Goal: Transaction & Acquisition: Purchase product/service

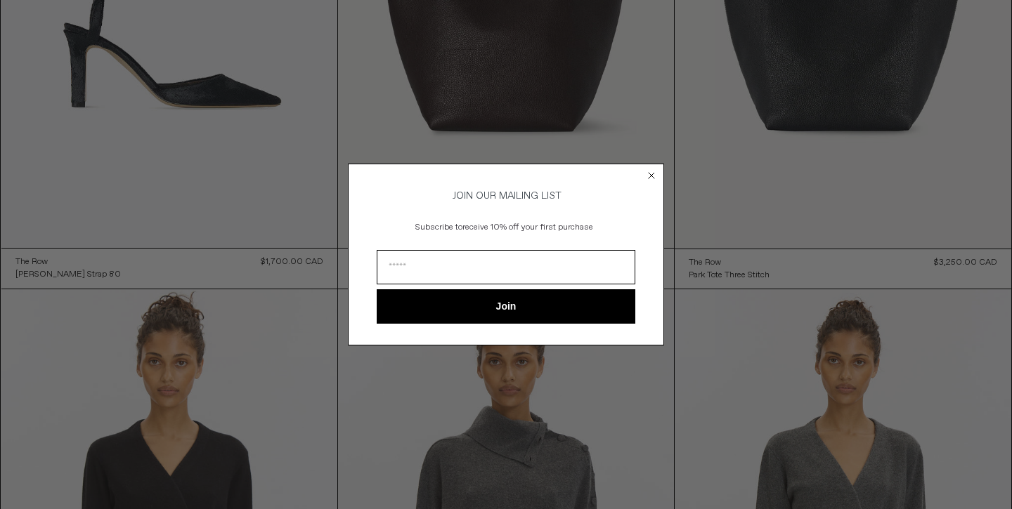
click at [649, 174] on circle "Close dialog" at bounding box center [651, 175] width 13 height 13
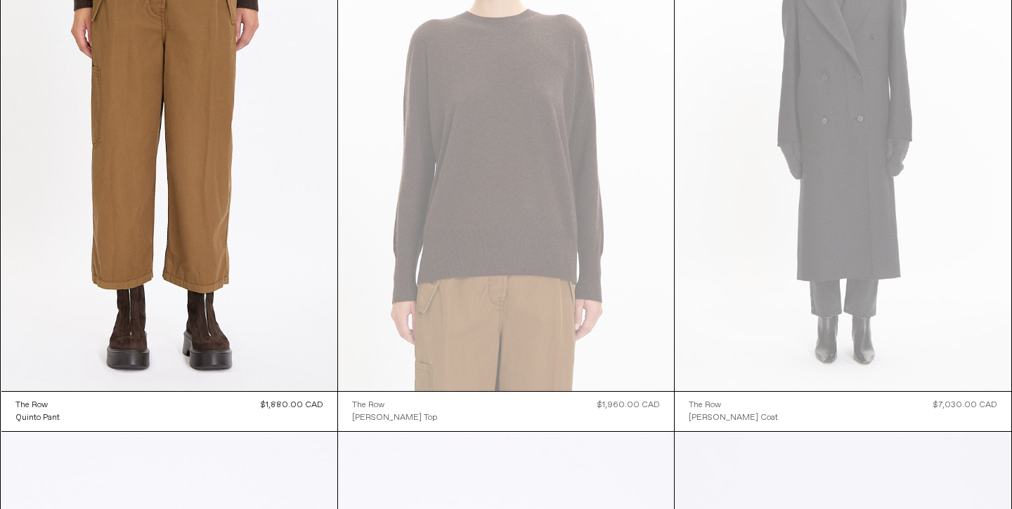
scroll to position [5709, 0]
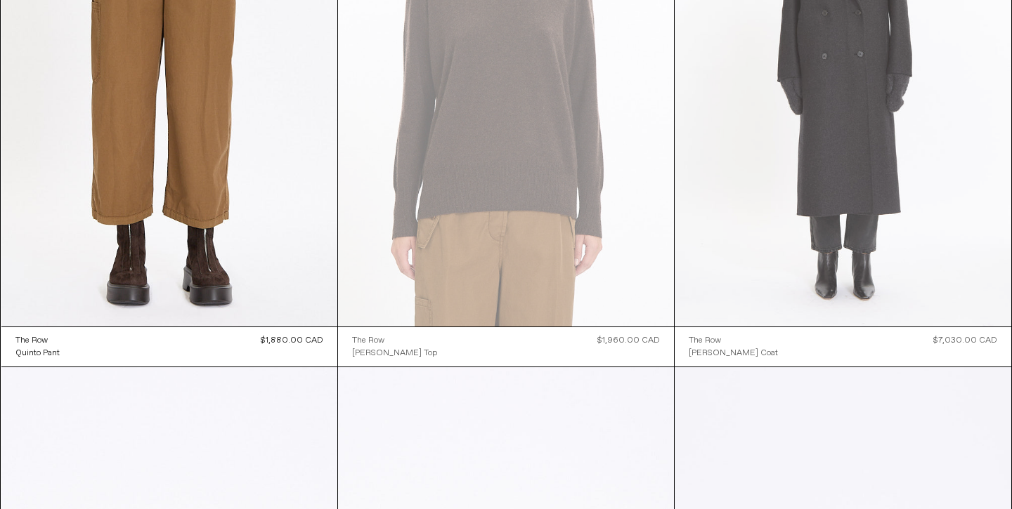
click at [772, 124] on at bounding box center [843, 74] width 336 height 505
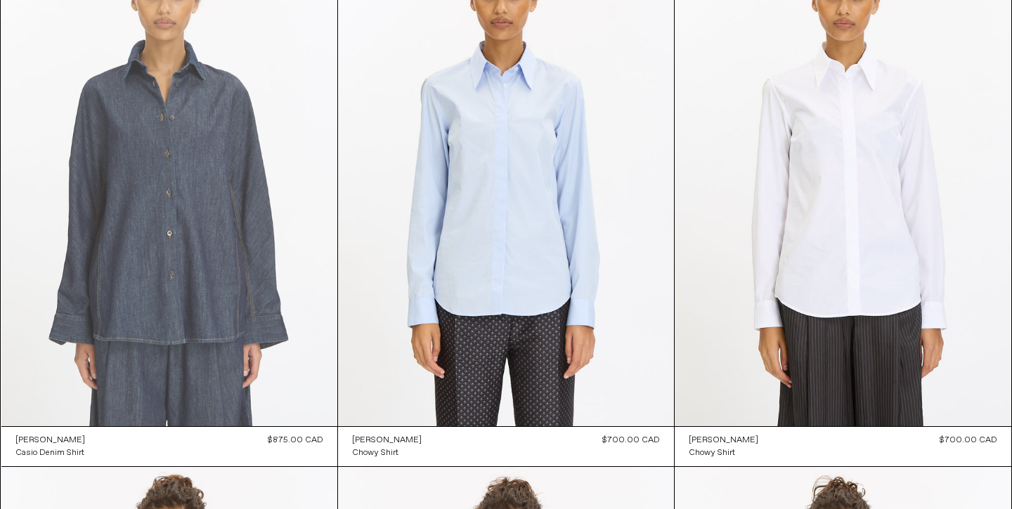
scroll to position [7274, 0]
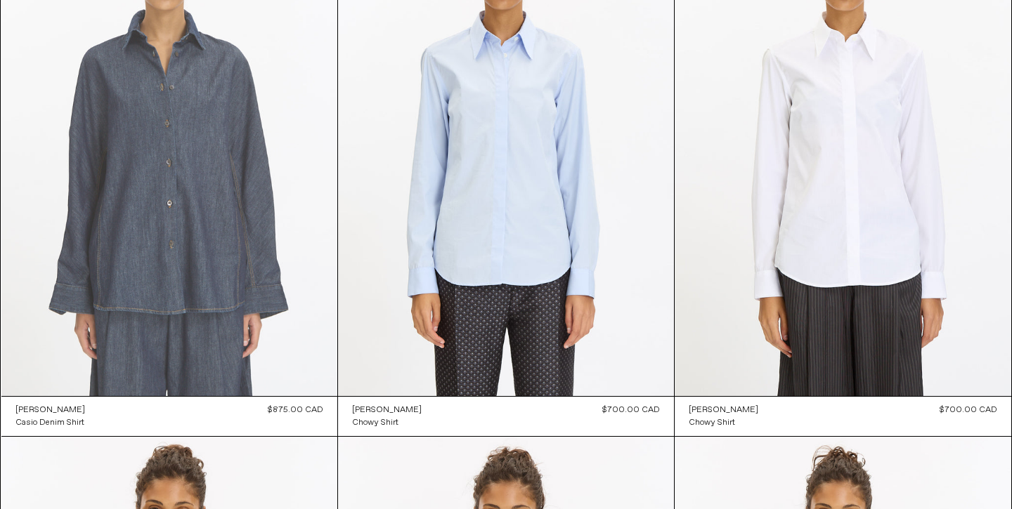
click at [182, 152] on at bounding box center [169, 144] width 336 height 504
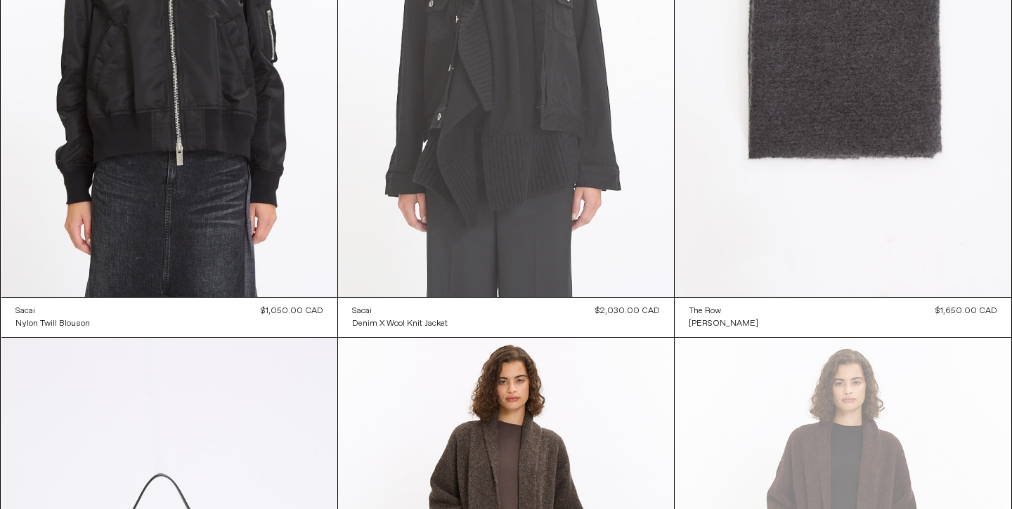
scroll to position [15395, 0]
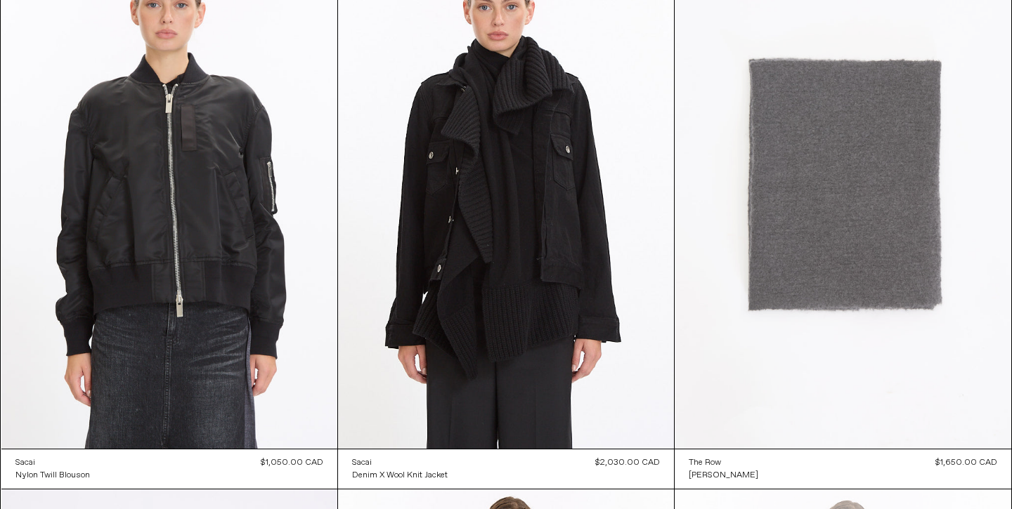
click at [831, 148] on at bounding box center [843, 196] width 336 height 505
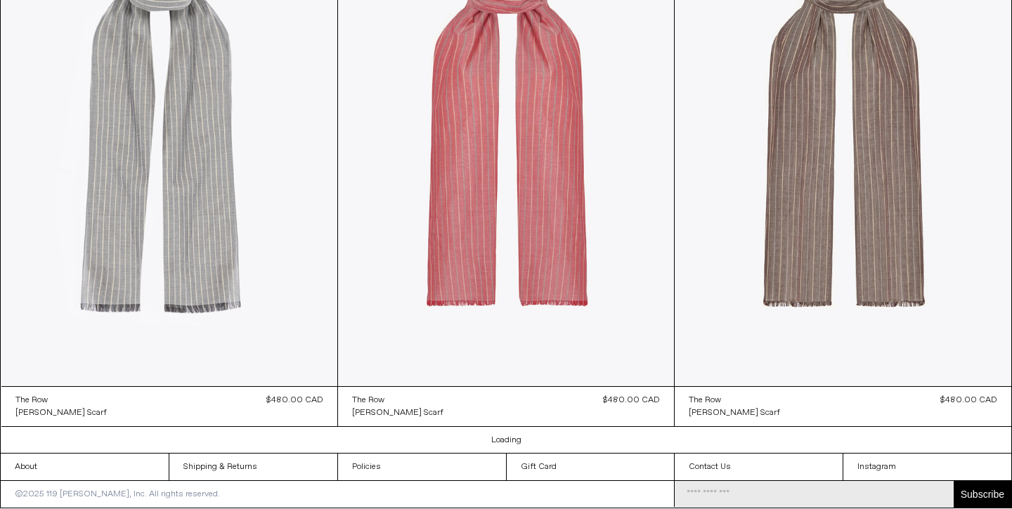
scroll to position [34597, 0]
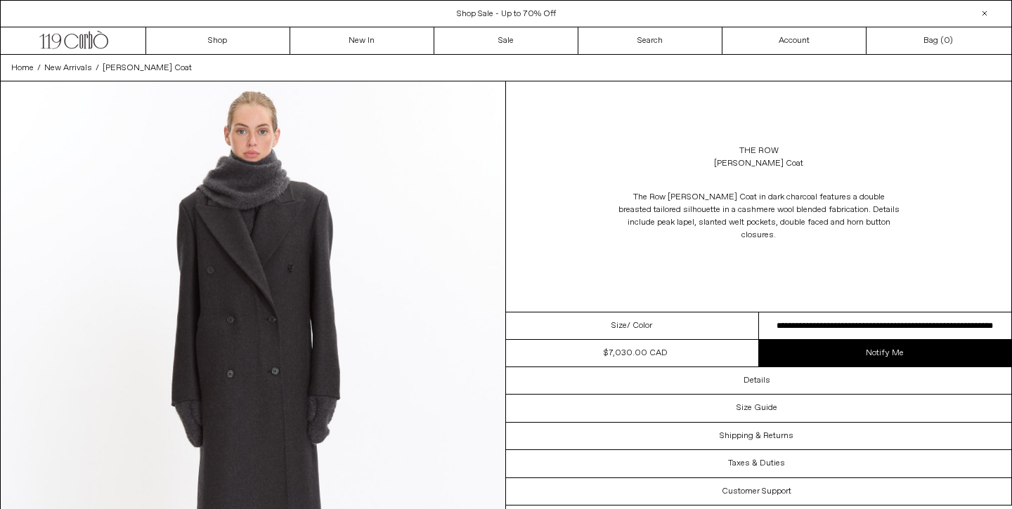
click at [813, 315] on select "**********" at bounding box center [885, 326] width 253 height 27
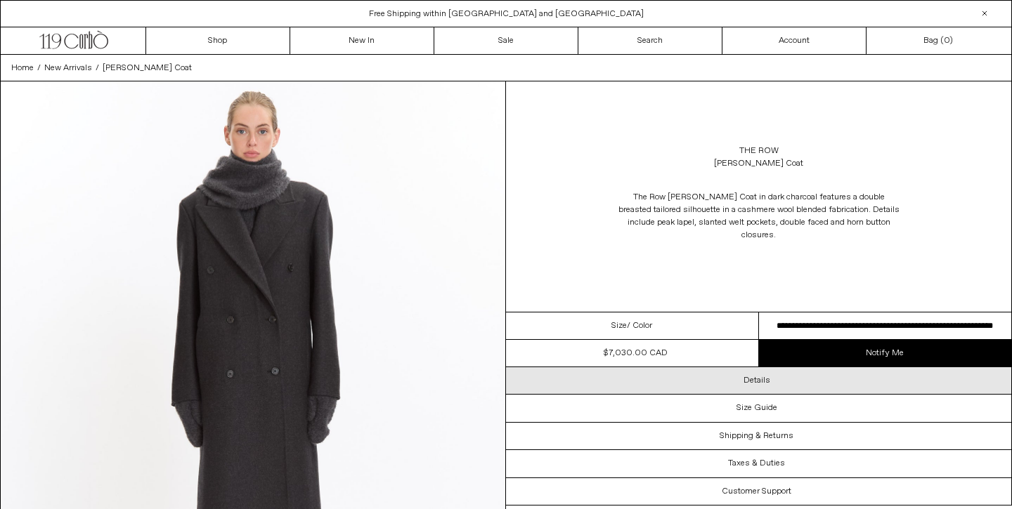
click at [767, 376] on h3 "Details" at bounding box center [756, 381] width 27 height 10
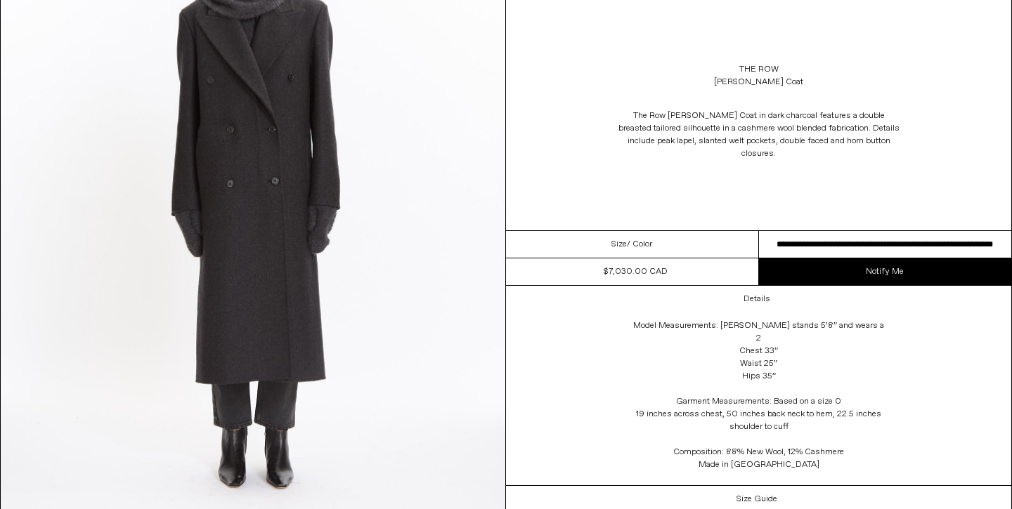
scroll to position [45, 0]
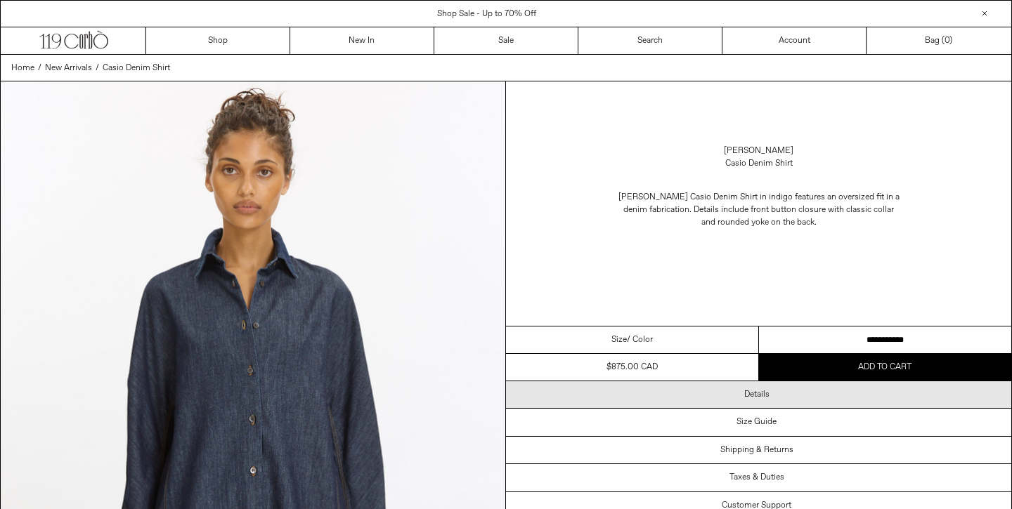
click at [790, 396] on div "Details" at bounding box center [758, 395] width 505 height 27
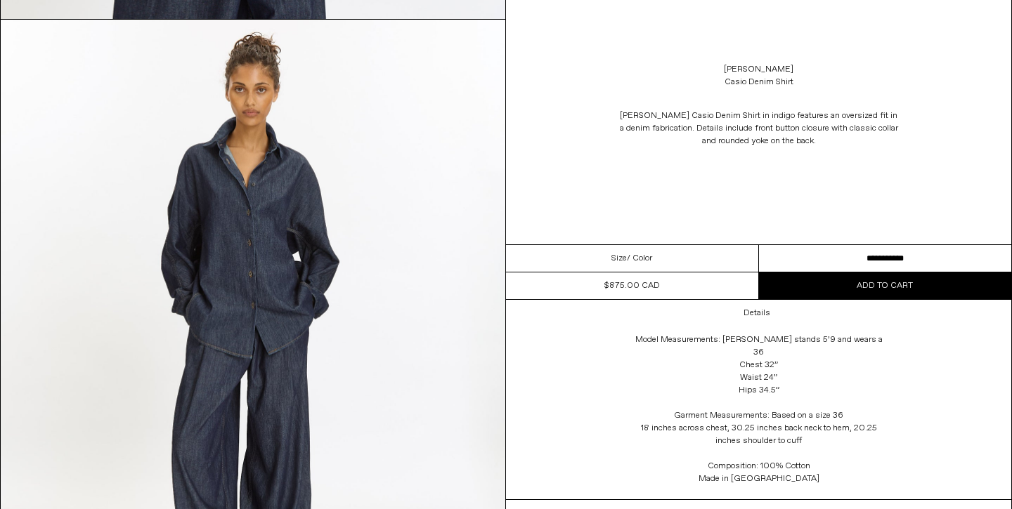
scroll to position [2126, 0]
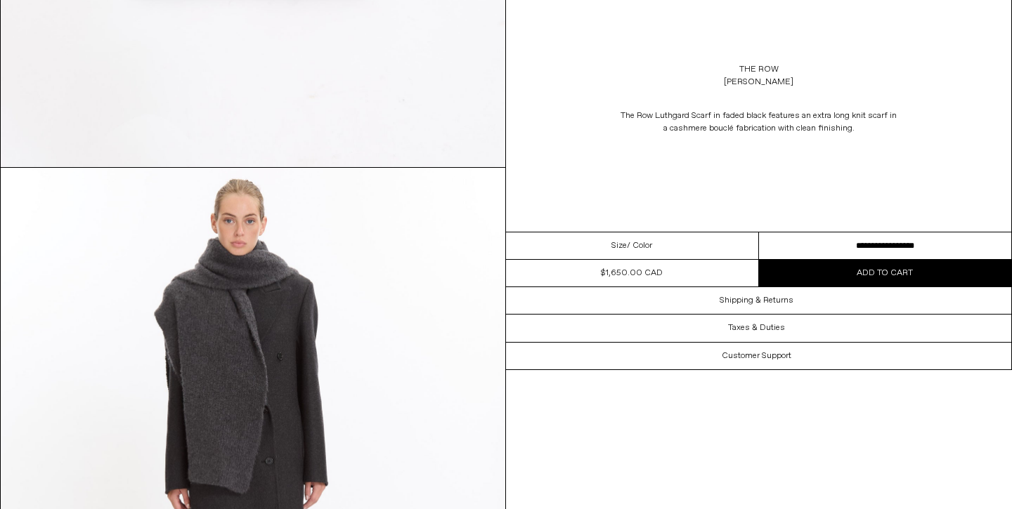
scroll to position [811, 0]
